Goal: Complete application form

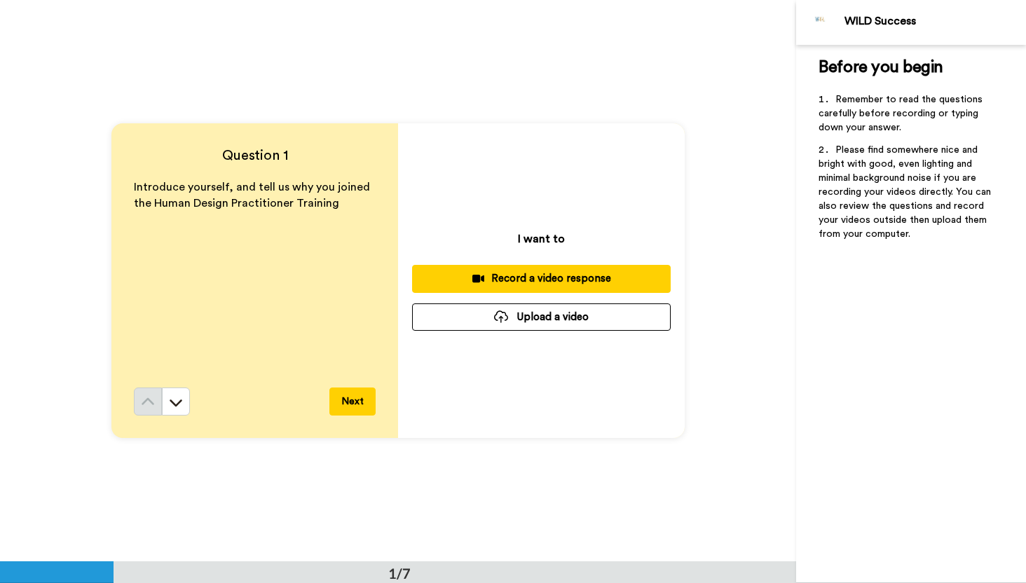
click at [538, 280] on div "Record a video response" at bounding box center [541, 278] width 236 height 15
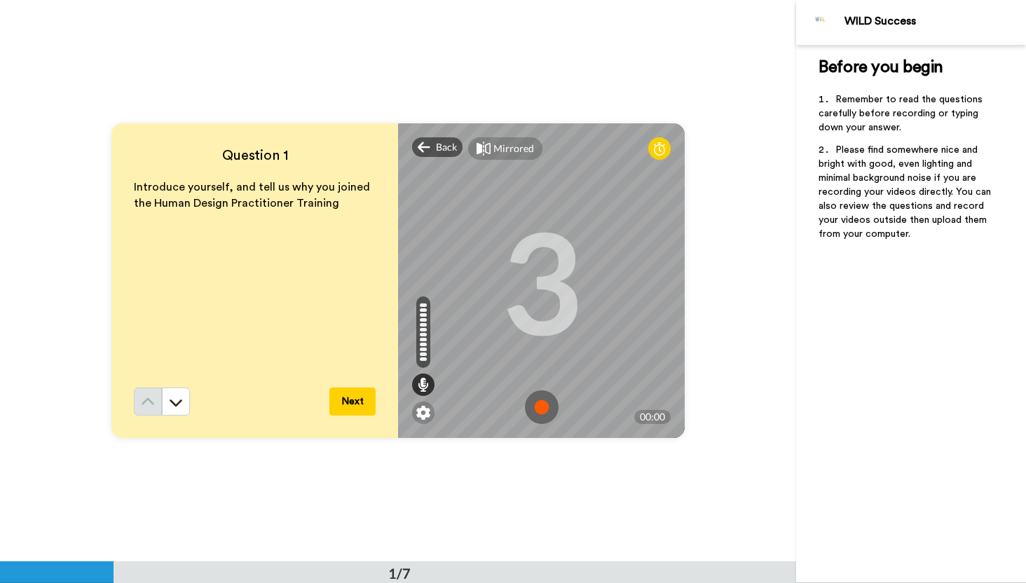
click at [543, 405] on img at bounding box center [542, 408] width 34 height 34
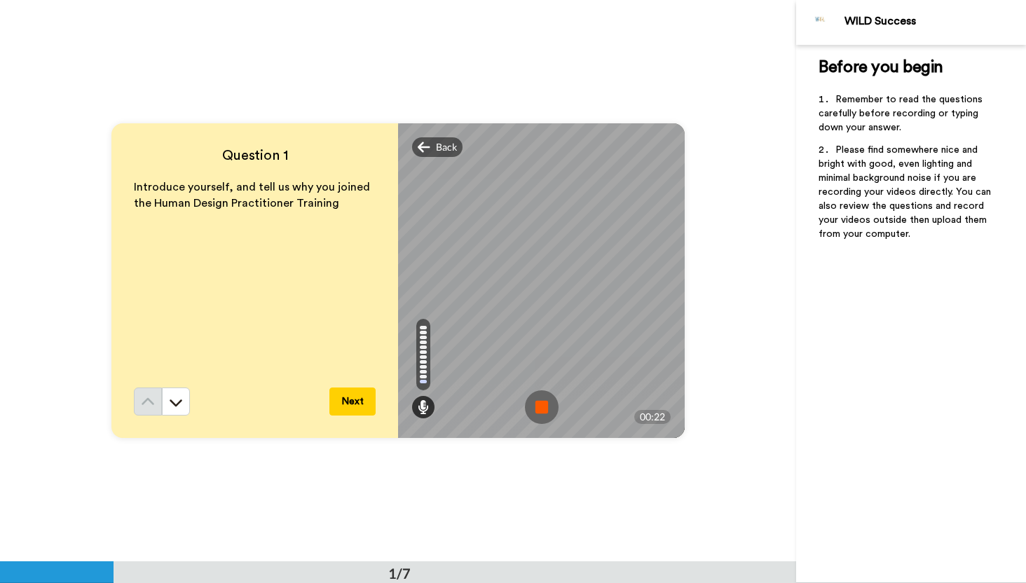
click at [543, 405] on img at bounding box center [542, 408] width 34 height 34
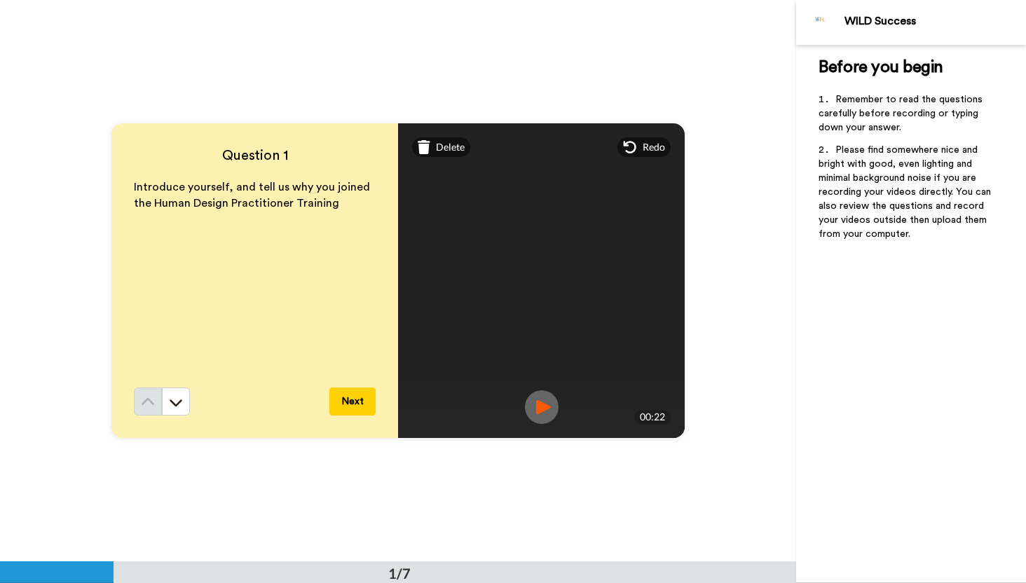
click at [348, 407] on button "Next" at bounding box center [353, 402] width 46 height 28
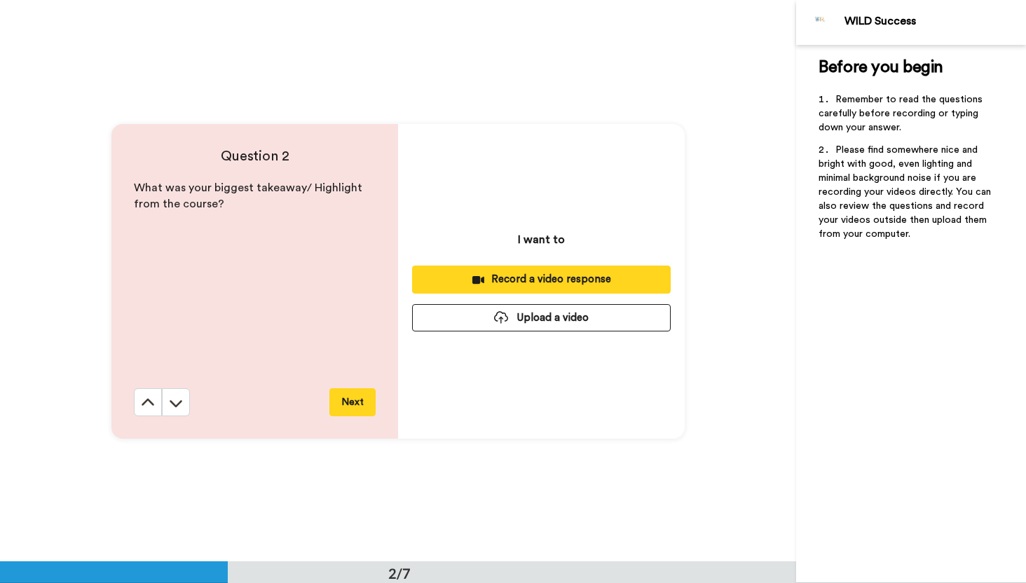
scroll to position [562, 0]
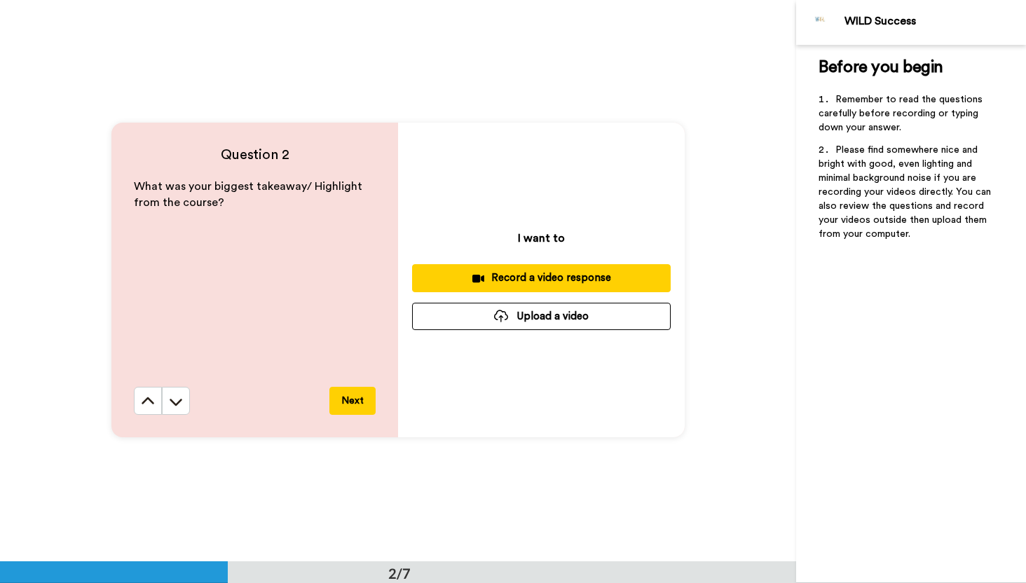
click at [564, 278] on div "Record a video response" at bounding box center [541, 278] width 236 height 15
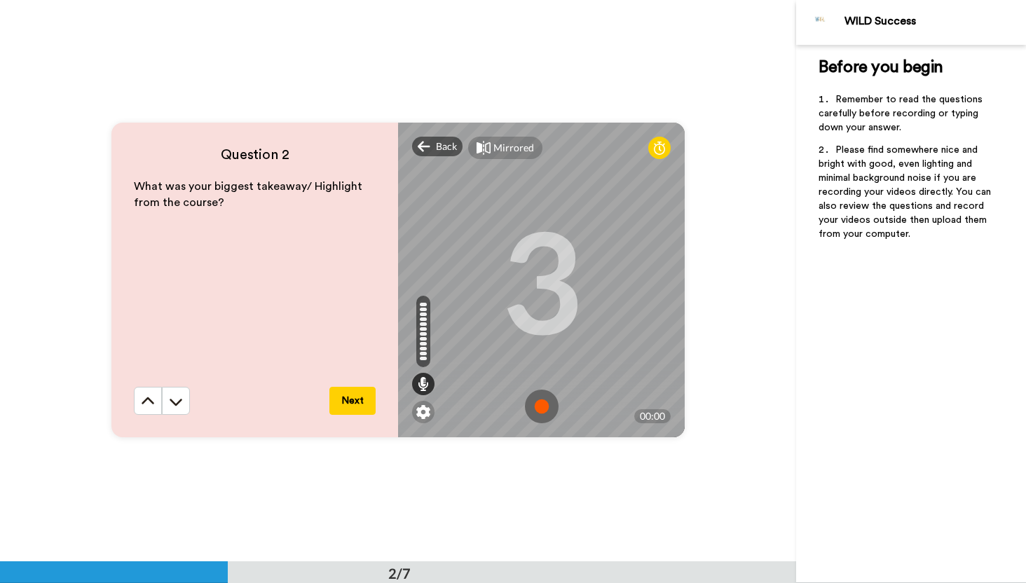
click at [546, 409] on img at bounding box center [542, 407] width 34 height 34
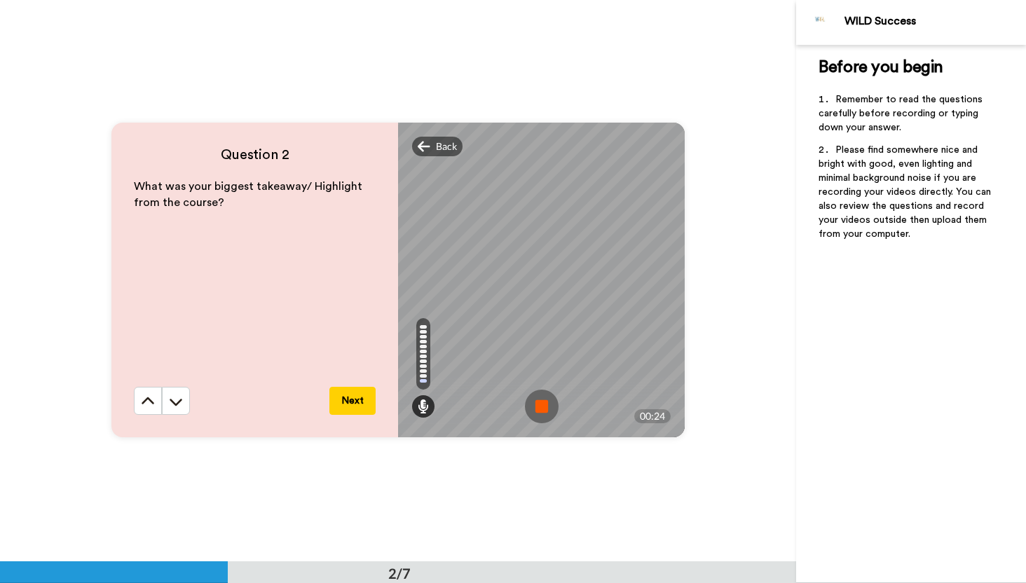
click at [546, 409] on img at bounding box center [542, 407] width 34 height 34
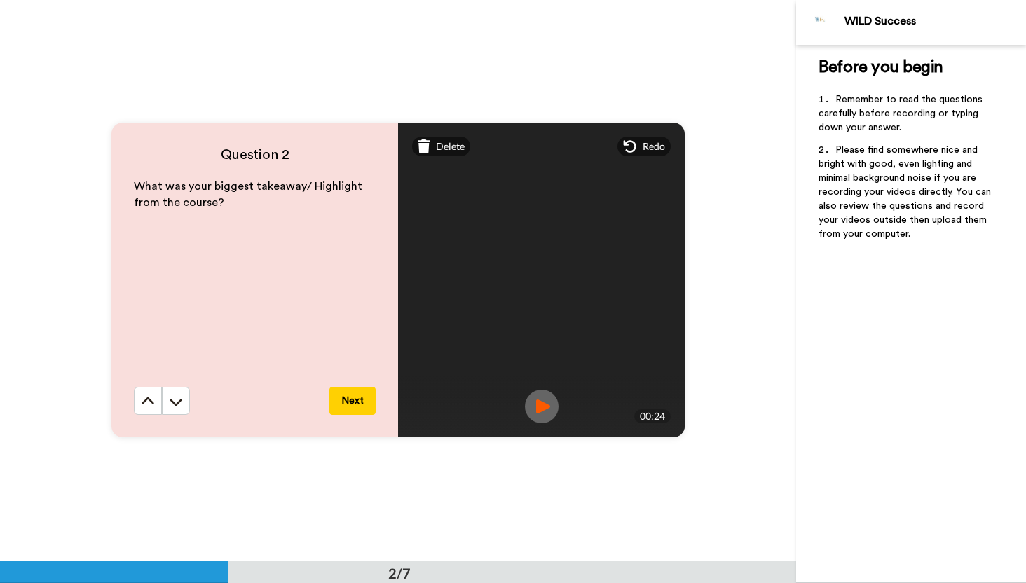
click at [356, 407] on button "Next" at bounding box center [353, 401] width 46 height 28
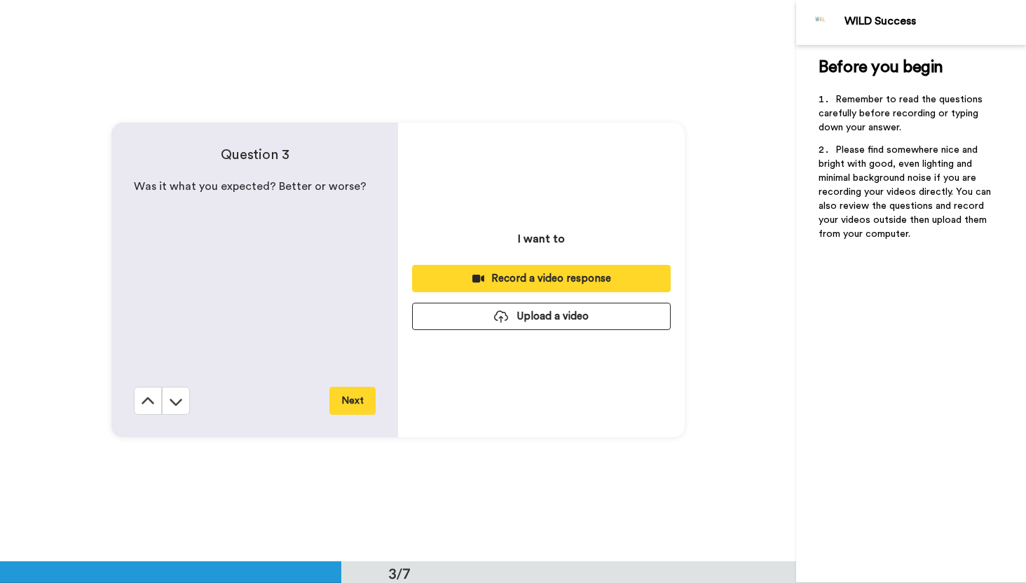
scroll to position [1124, 0]
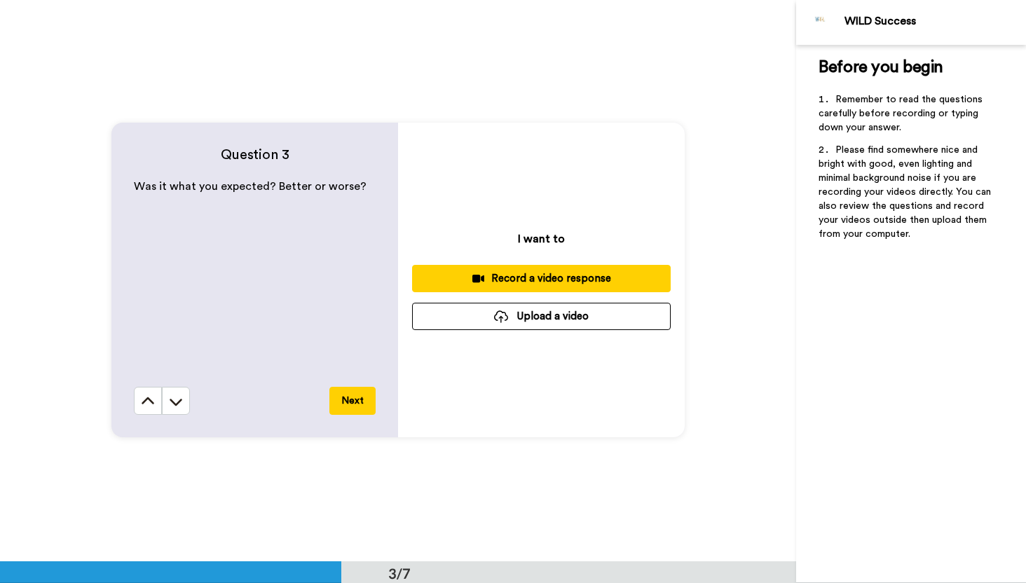
click at [538, 285] on div "Record a video response" at bounding box center [541, 278] width 236 height 15
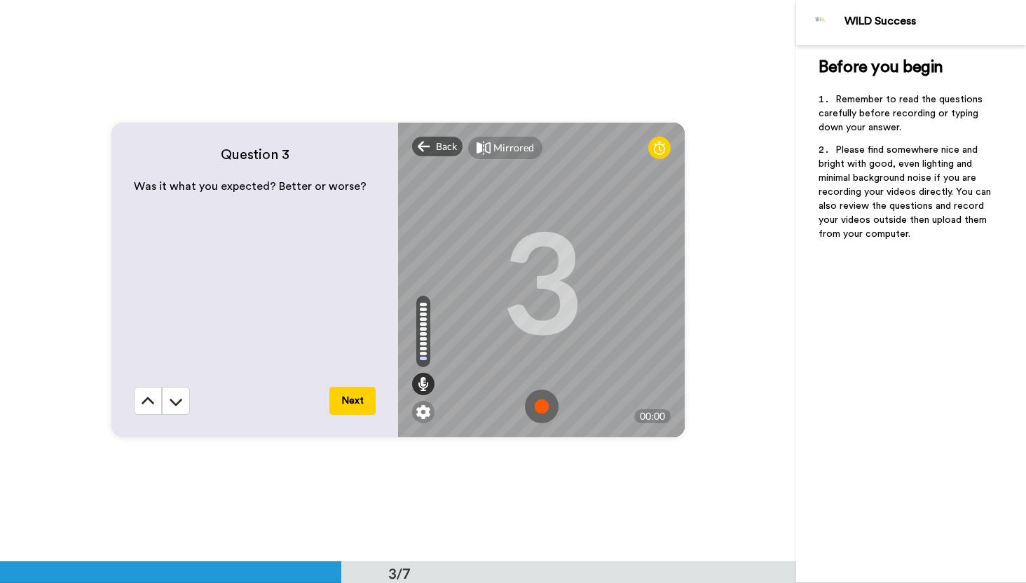
click at [538, 405] on img at bounding box center [542, 407] width 34 height 34
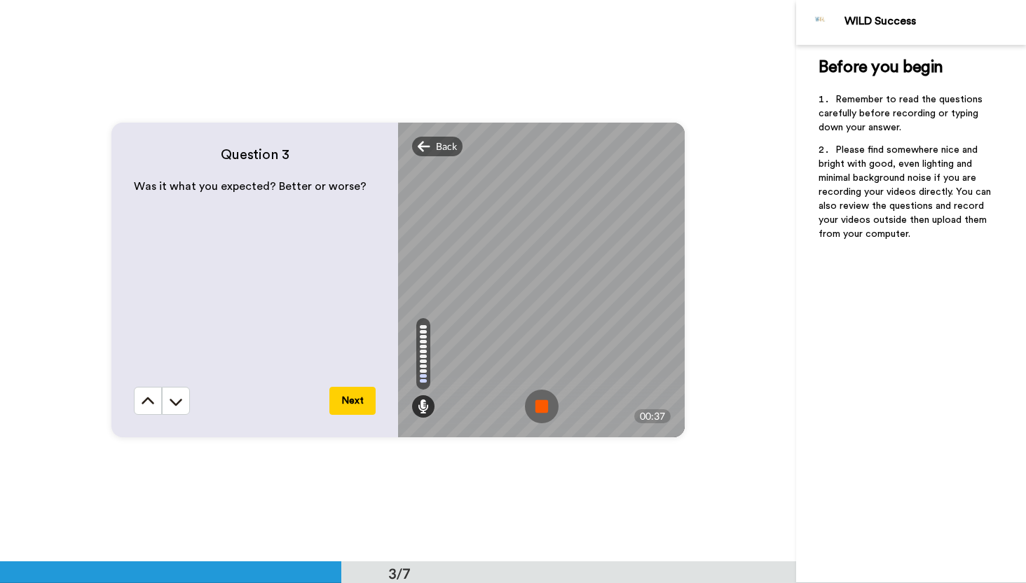
click at [543, 410] on img at bounding box center [542, 407] width 34 height 34
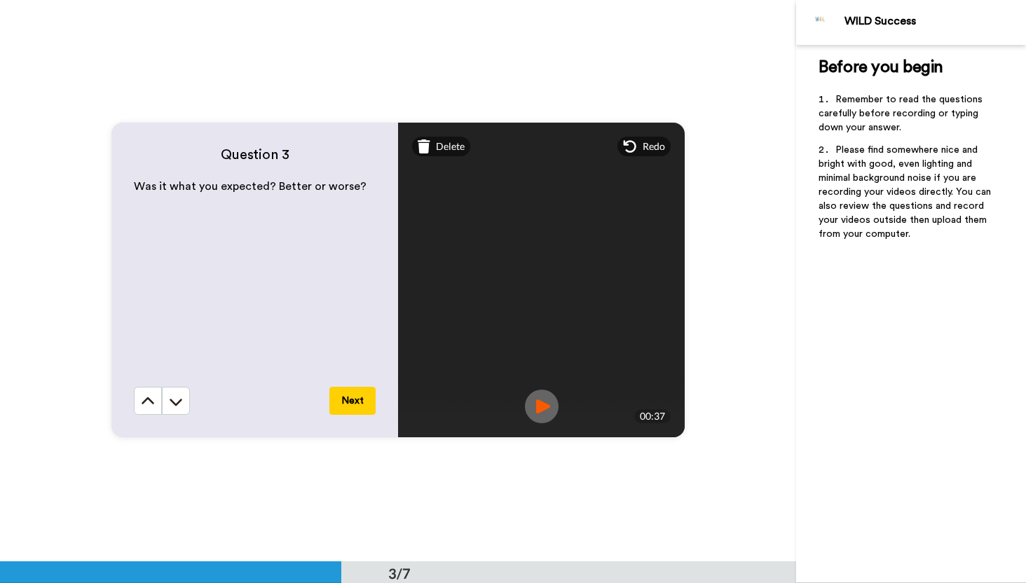
click at [357, 403] on button "Next" at bounding box center [353, 401] width 46 height 28
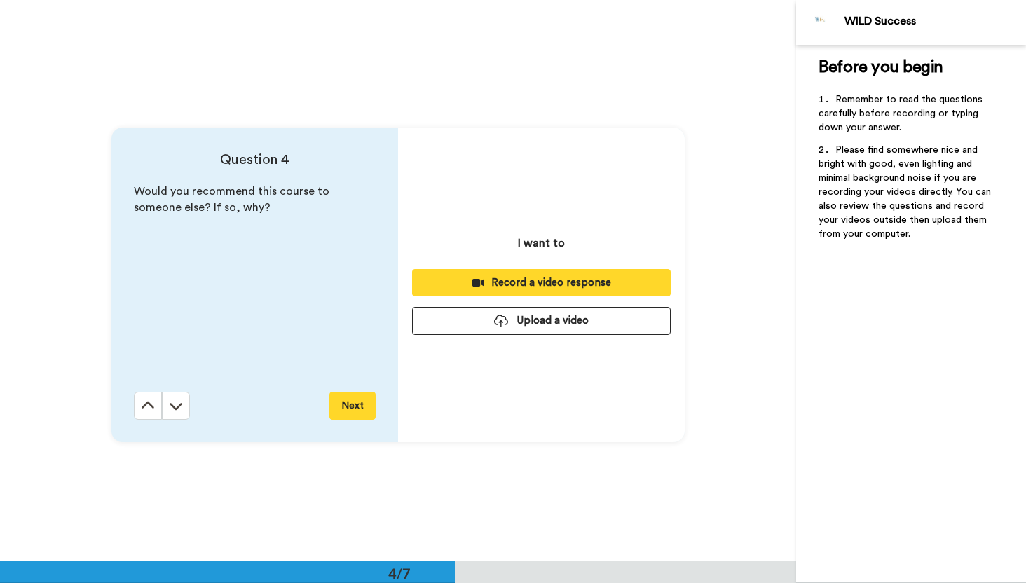
scroll to position [1686, 0]
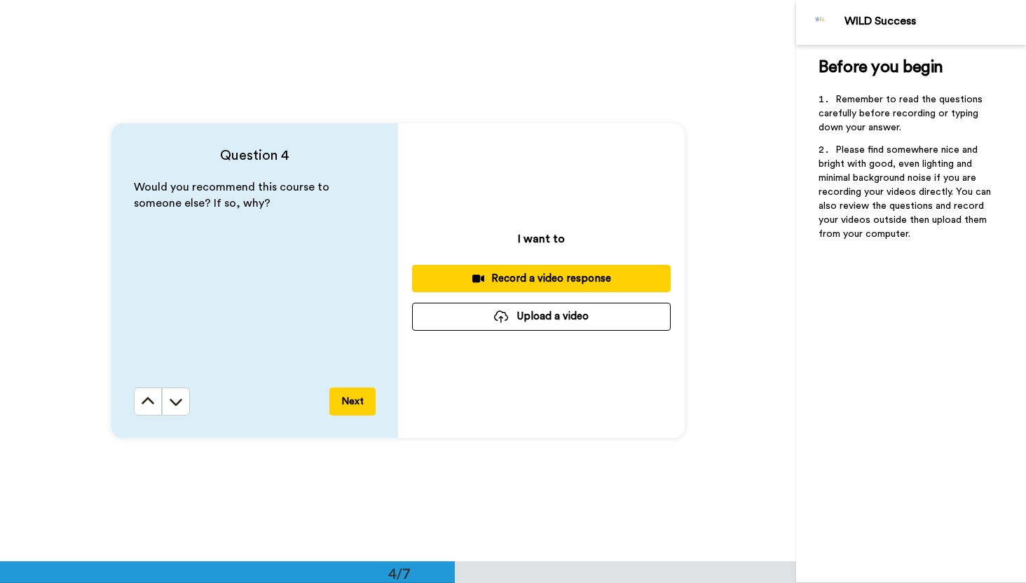
click at [582, 278] on div "Record a video response" at bounding box center [541, 278] width 236 height 15
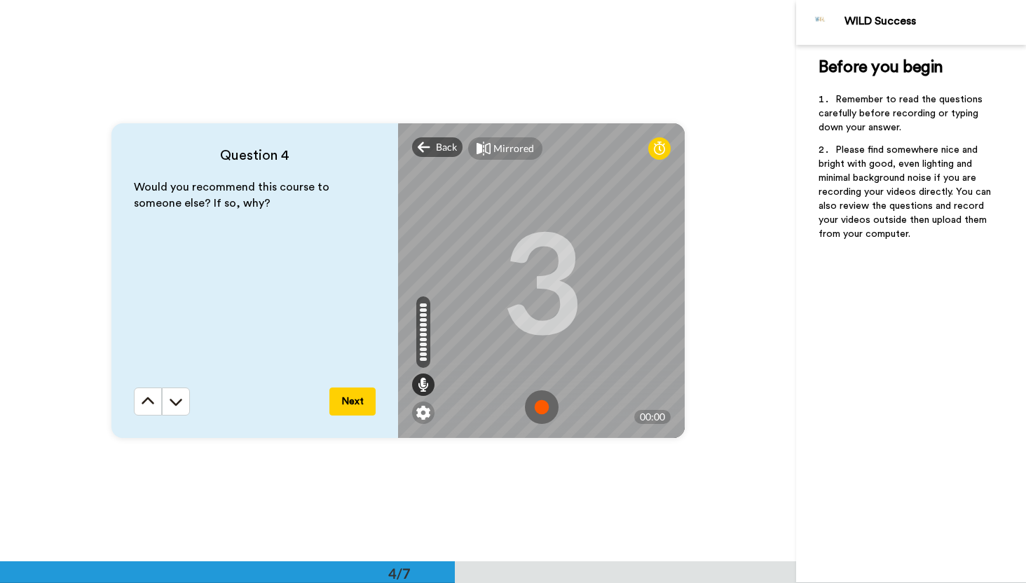
click at [548, 403] on img at bounding box center [542, 408] width 34 height 34
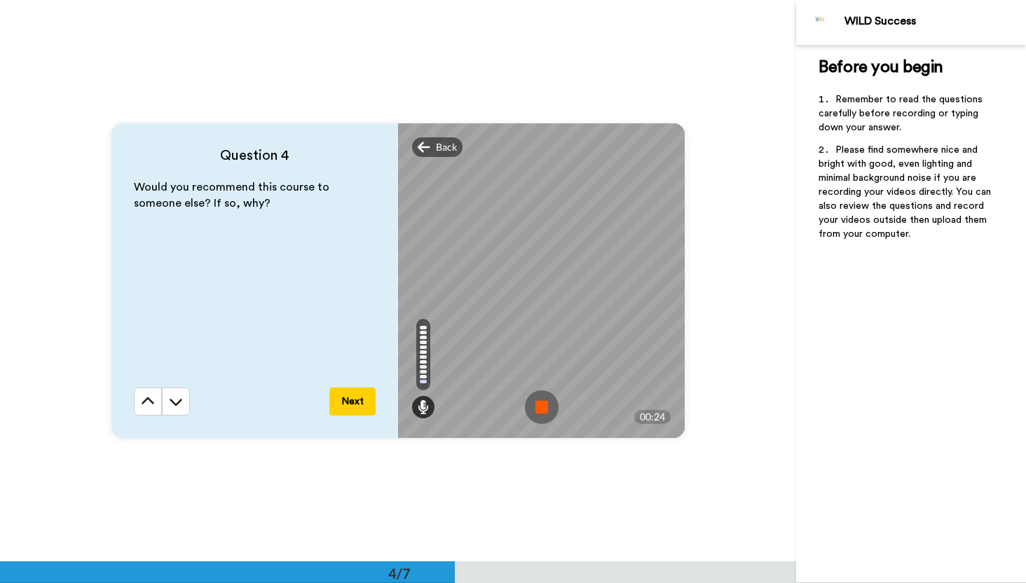
click at [548, 402] on img at bounding box center [542, 408] width 34 height 34
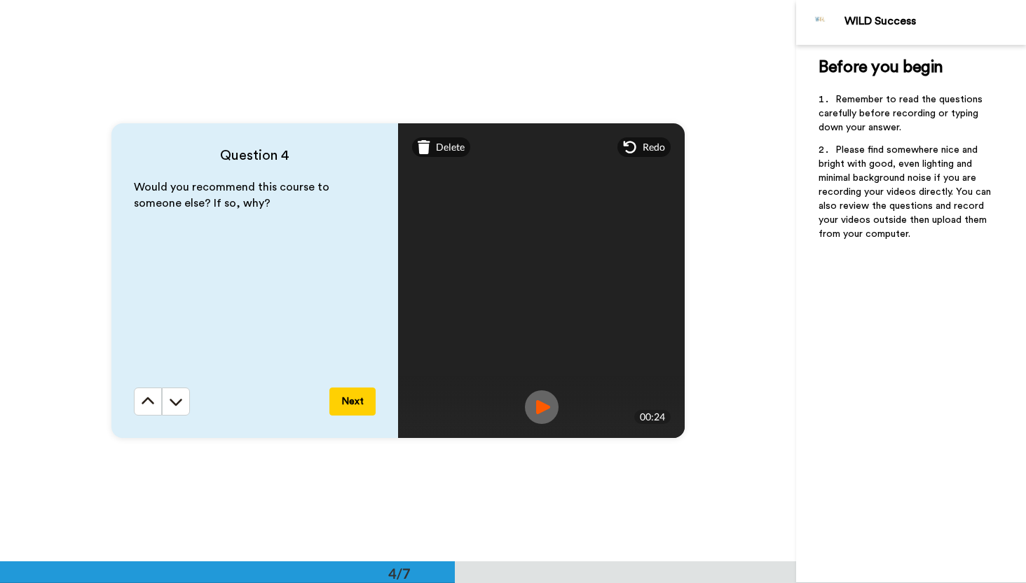
click at [353, 405] on button "Next" at bounding box center [353, 402] width 46 height 28
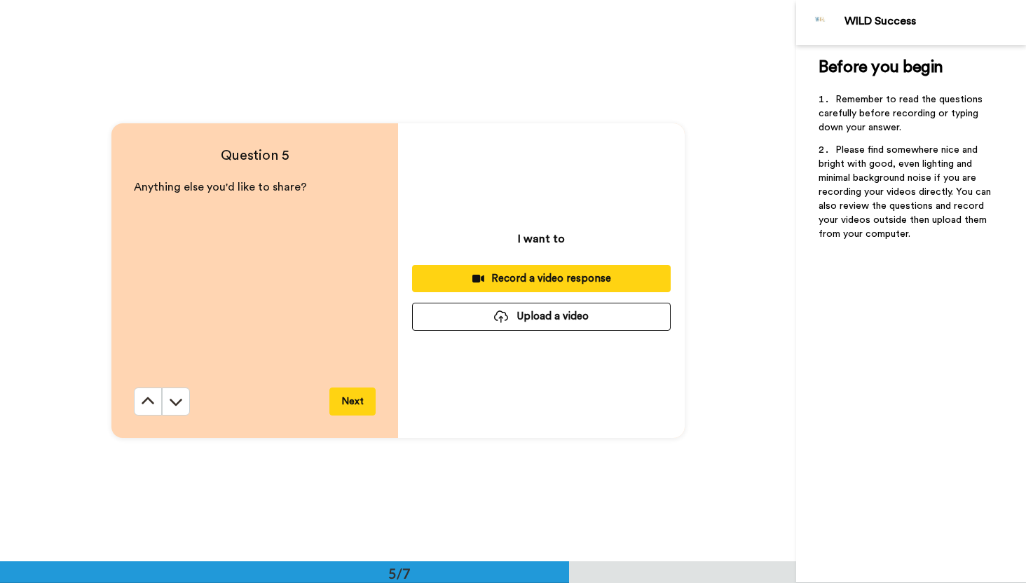
scroll to position [2247, 0]
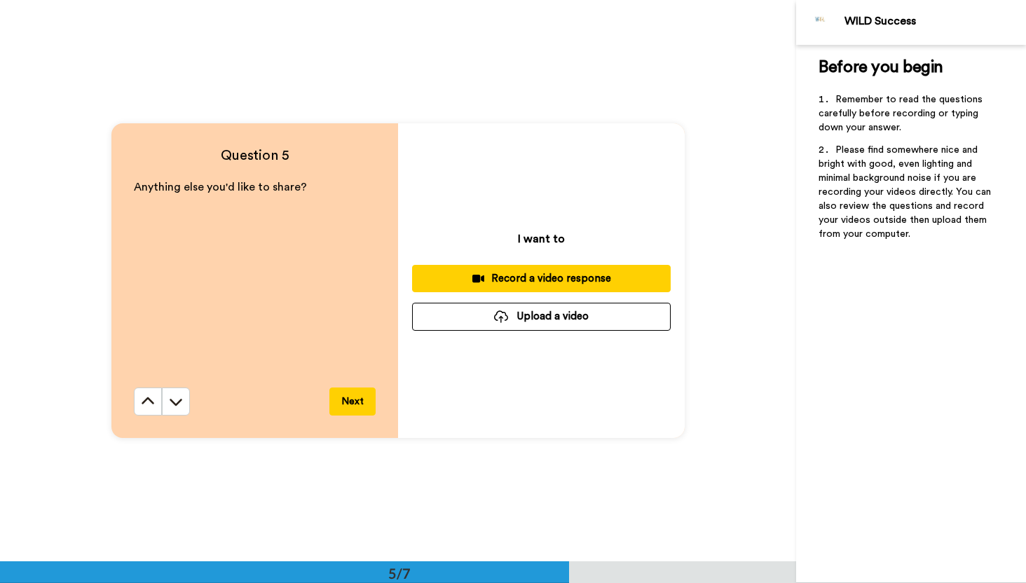
click at [353, 405] on button "Next" at bounding box center [353, 402] width 46 height 28
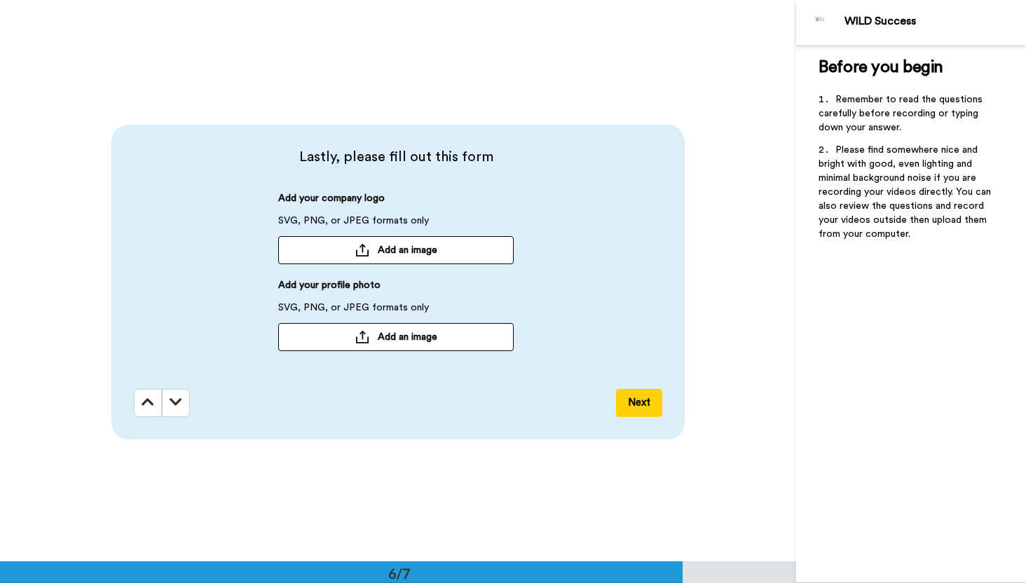
scroll to position [2809, 0]
click at [383, 344] on button "Add an image" at bounding box center [396, 336] width 236 height 28
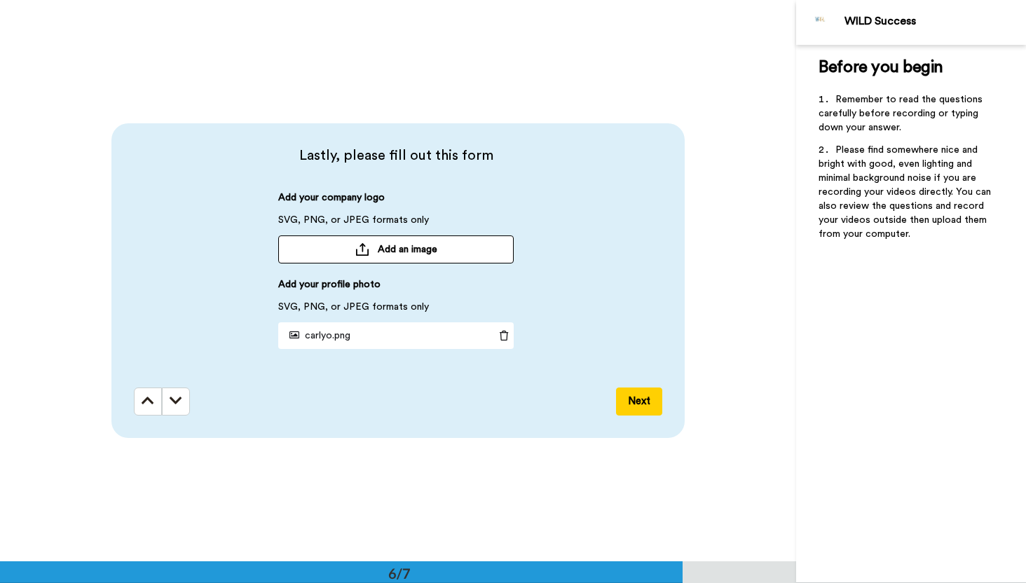
click at [413, 245] on span "Add an image" at bounding box center [408, 250] width 60 height 14
click at [639, 400] on button "Next" at bounding box center [639, 402] width 46 height 28
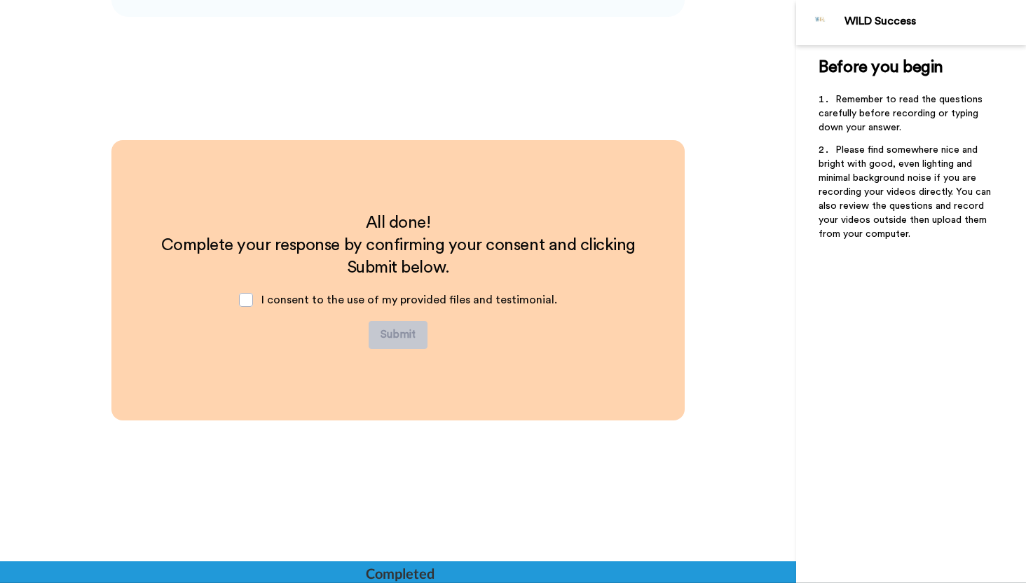
scroll to position [3230, 0]
click at [252, 301] on span at bounding box center [246, 300] width 14 height 14
click at [382, 334] on button "Submit" at bounding box center [398, 335] width 59 height 28
